Goal: Transaction & Acquisition: Purchase product/service

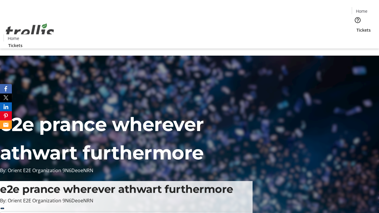
click at [356, 27] on span "Tickets" at bounding box center [363, 30] width 14 height 6
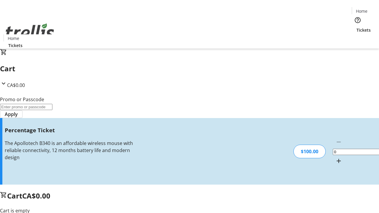
click at [335, 158] on mat-icon "Increment by one" at bounding box center [338, 161] width 7 height 7
type input "1"
type input "FOO"
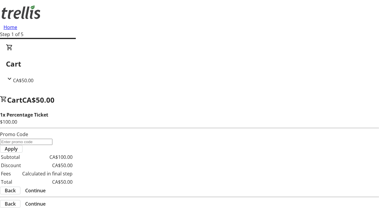
click at [46, 187] on span "Continue" at bounding box center [35, 190] width 20 height 7
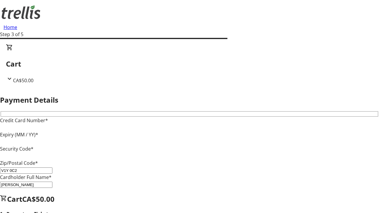
type input "V1Y 0C2"
